Goal: Task Accomplishment & Management: Manage account settings

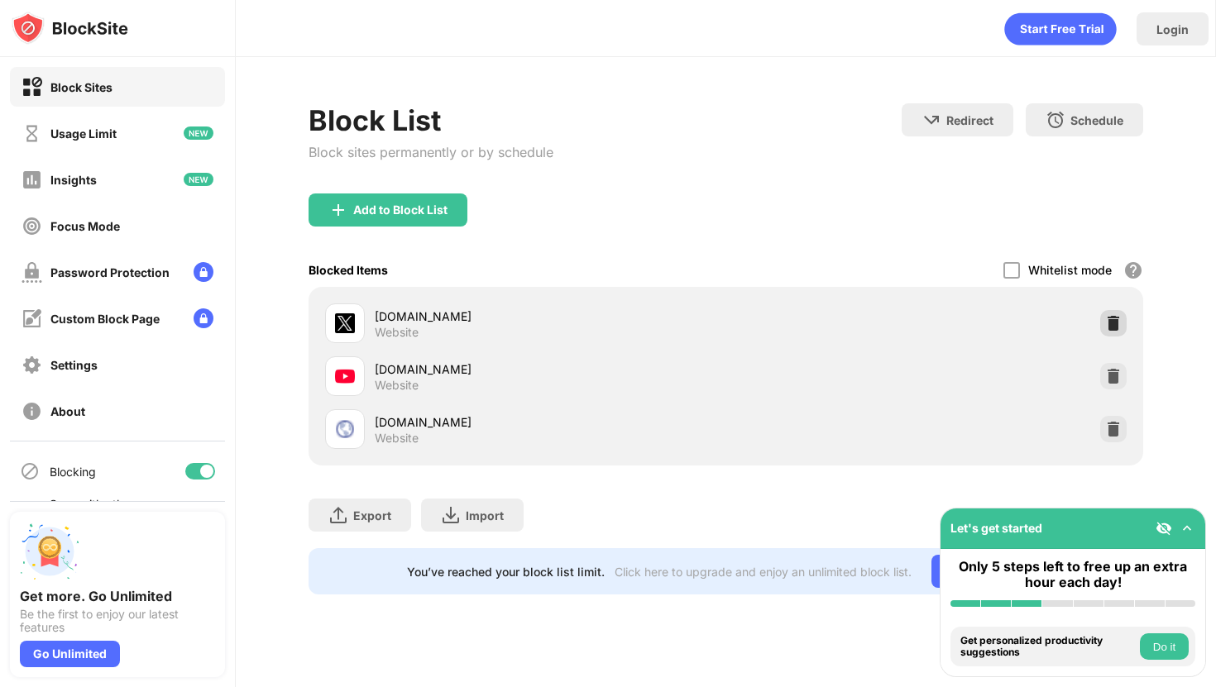
click at [1120, 310] on div at bounding box center [1113, 323] width 26 height 26
click at [1118, 443] on div "x.com Website" at bounding box center [725, 429] width 815 height 53
click at [1123, 429] on div at bounding box center [1113, 429] width 26 height 26
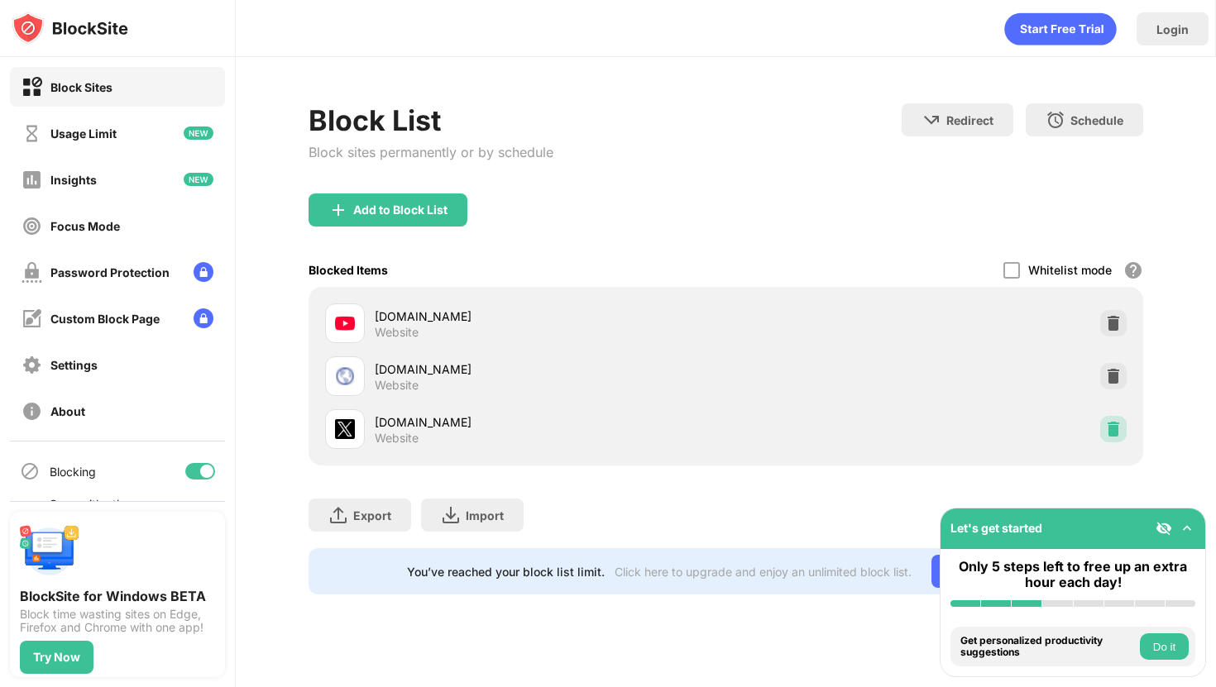
click at [1100, 426] on div at bounding box center [1113, 429] width 26 height 26
click at [1115, 319] on img at bounding box center [1113, 323] width 17 height 17
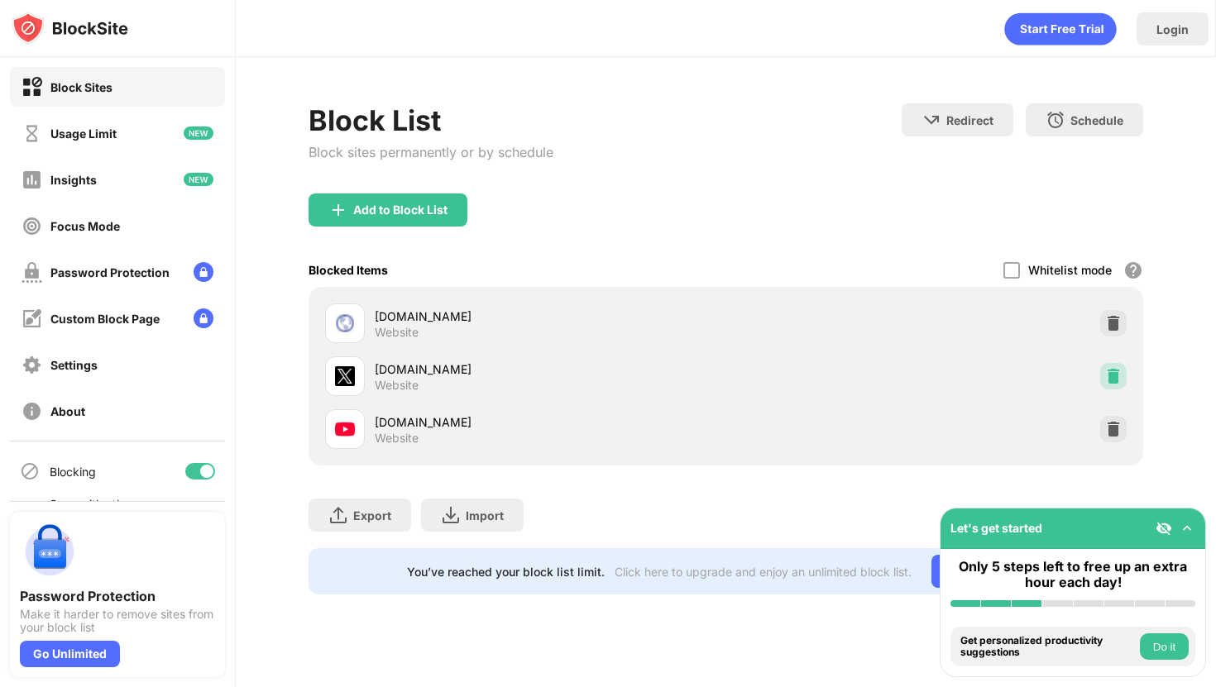
click at [1113, 370] on img at bounding box center [1113, 376] width 17 height 17
